Goal: Information Seeking & Learning: Learn about a topic

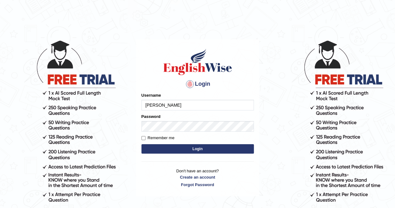
type input "balveen"
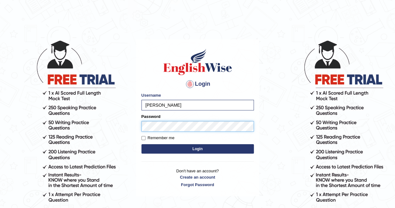
click at [141, 144] on button "Login" at bounding box center [197, 148] width 112 height 9
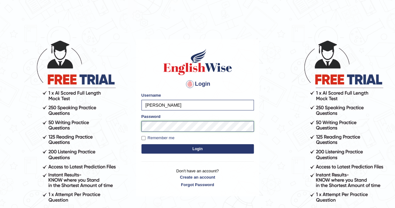
click at [141, 144] on button "Login" at bounding box center [197, 148] width 112 height 9
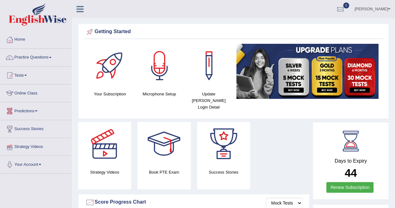
click at [30, 90] on link "Online Class" at bounding box center [35, 92] width 71 height 16
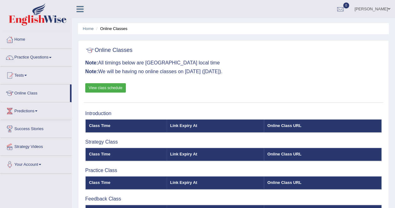
drag, startPoint x: 0, startPoint y: 0, endPoint x: 30, endPoint y: 90, distance: 94.9
click at [30, 90] on link "Online Class" at bounding box center [35, 92] width 70 height 16
click at [117, 84] on link "View class schedule" at bounding box center [105, 87] width 41 height 9
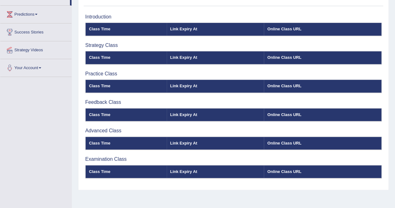
scroll to position [95, 0]
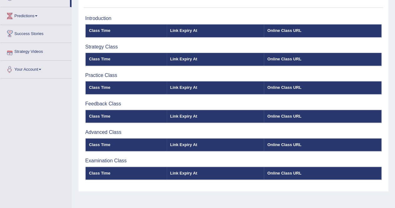
click at [104, 28] on th "Class Time" at bounding box center [126, 30] width 81 height 13
click at [104, 55] on th "Class Time" at bounding box center [126, 59] width 81 height 13
click at [105, 85] on th "Class Time" at bounding box center [126, 87] width 81 height 13
click at [107, 142] on th "Class Time" at bounding box center [126, 144] width 81 height 13
click at [105, 174] on th "Class Time" at bounding box center [126, 172] width 81 height 13
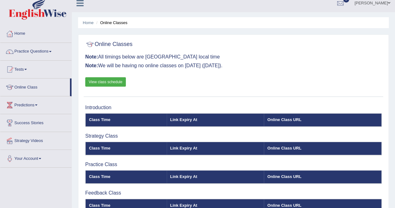
scroll to position [0, 0]
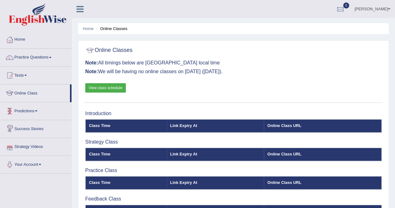
click at [34, 109] on link "Predictions" at bounding box center [35, 110] width 71 height 16
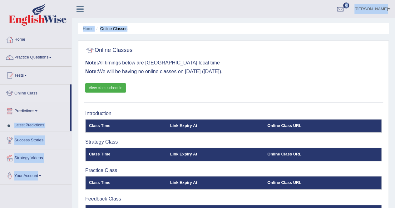
drag, startPoint x: 71, startPoint y: 106, endPoint x: 72, endPoint y: 124, distance: 17.5
click at [72, 124] on div "Toggle navigation Home Practice Questions Speaking Practice Read Aloud Repeat S…" at bounding box center [197, 162] width 395 height 325
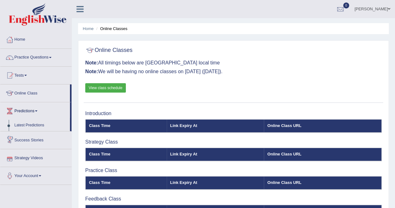
click at [135, 98] on div "Online Classes Note: All timings below are Melbourne local time Note: We will b…" at bounding box center [233, 73] width 299 height 59
click at [27, 156] on link "Strategy Videos" at bounding box center [35, 157] width 71 height 16
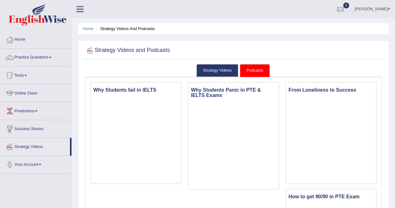
click at [27, 75] on span at bounding box center [25, 75] width 2 height 1
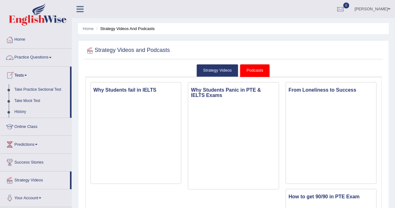
click at [41, 55] on link "Practice Questions" at bounding box center [35, 57] width 71 height 16
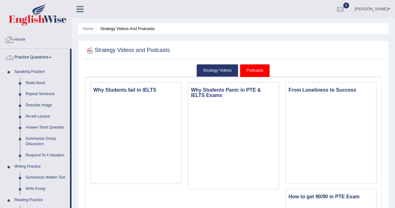
click at [21, 37] on link "Home" at bounding box center [35, 39] width 71 height 16
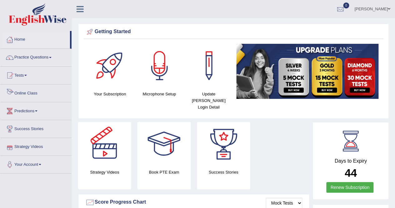
click at [33, 88] on link "Online Class" at bounding box center [35, 92] width 71 height 16
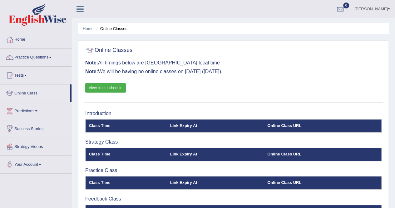
click at [110, 89] on link "View class schedule" at bounding box center [105, 87] width 41 height 9
click at [167, 126] on th "Link Expiry At" at bounding box center [215, 125] width 97 height 13
click at [191, 123] on th "Link Expiry At" at bounding box center [215, 125] width 97 height 13
click at [80, 7] on icon at bounding box center [79, 9] width 7 height 8
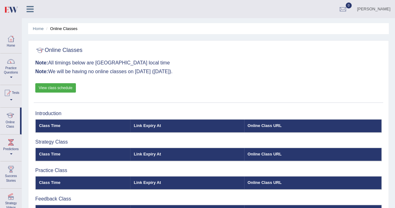
click at [381, 8] on link "[PERSON_NAME]" at bounding box center [373, 8] width 43 height 16
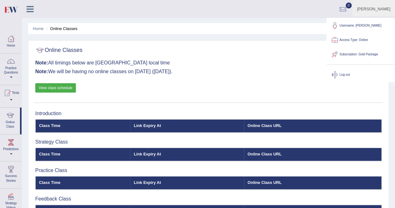
click at [359, 53] on link "Subscription: Gold Package" at bounding box center [360, 54] width 67 height 14
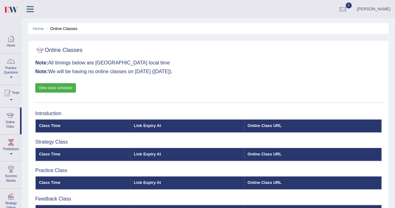
click at [382, 8] on link "[PERSON_NAME]" at bounding box center [373, 8] width 43 height 16
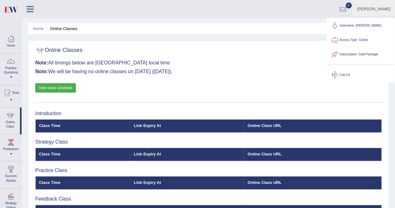
click at [356, 25] on link "Username: [PERSON_NAME]" at bounding box center [360, 25] width 67 height 14
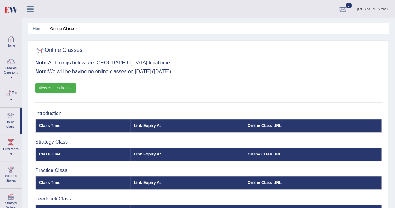
click at [377, 11] on link "[PERSON_NAME]" at bounding box center [373, 8] width 43 height 16
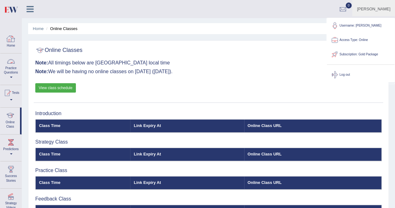
click at [12, 37] on div at bounding box center [10, 38] width 9 height 9
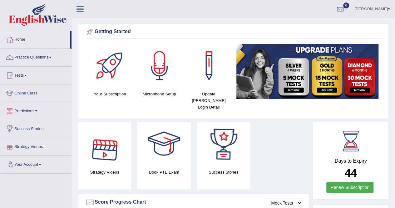
click at [34, 160] on link "Your Account" at bounding box center [35, 163] width 71 height 16
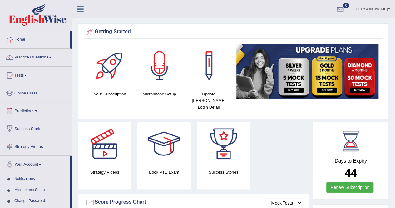
click at [25, 88] on link "Online Class" at bounding box center [35, 92] width 71 height 16
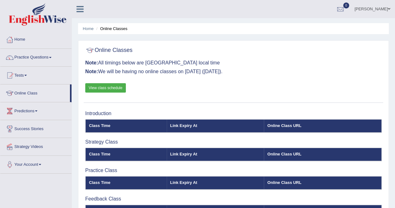
click at [192, 80] on div "Online Classes Note: All timings below are Melbourne local time Note: We will b…" at bounding box center [233, 73] width 299 height 59
